Goal: Navigation & Orientation: Find specific page/section

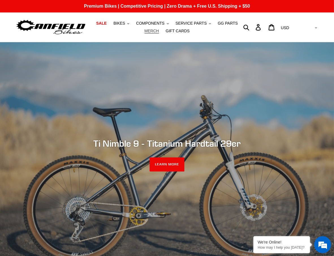
click at [154, 33] on span "MERCH" at bounding box center [152, 31] width 14 height 5
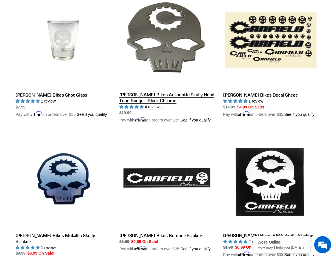
scroll to position [460, 0]
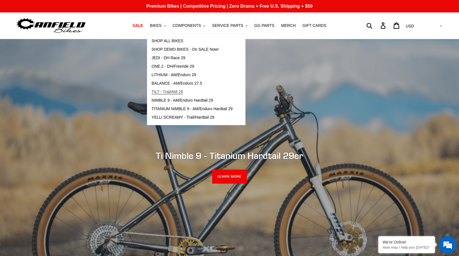
click at [170, 91] on span "TILT - Trail/AM 29" at bounding box center [167, 91] width 31 height 5
